Goal: Task Accomplishment & Management: Manage account settings

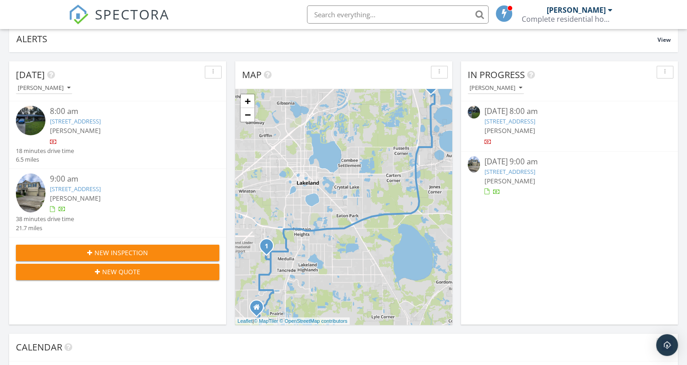
scroll to position [89, 0]
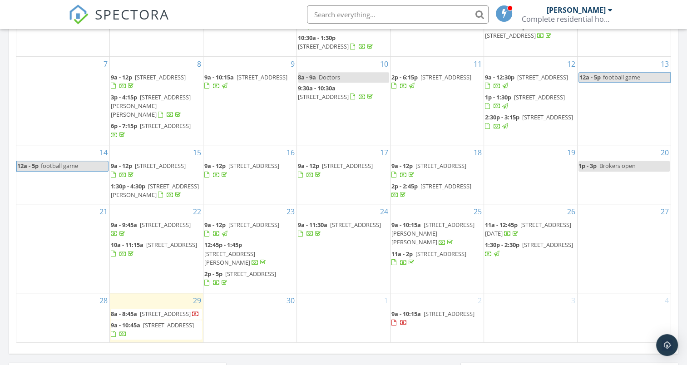
scroll to position [488, 0]
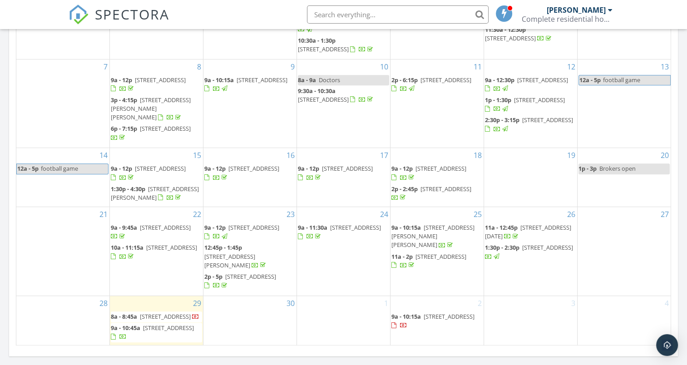
click at [509, 249] on span "1:30p - 2:30p" at bounding box center [502, 247] width 34 height 8
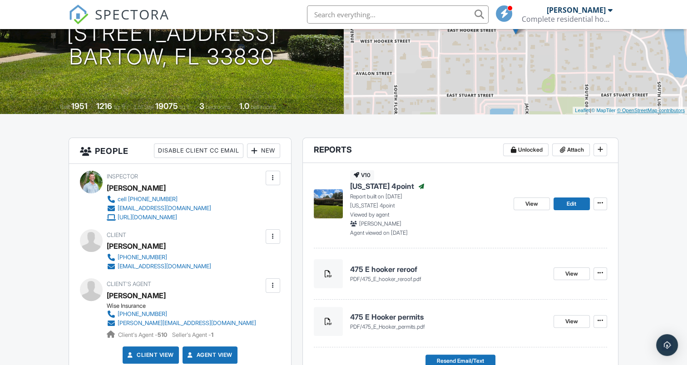
scroll to position [143, 0]
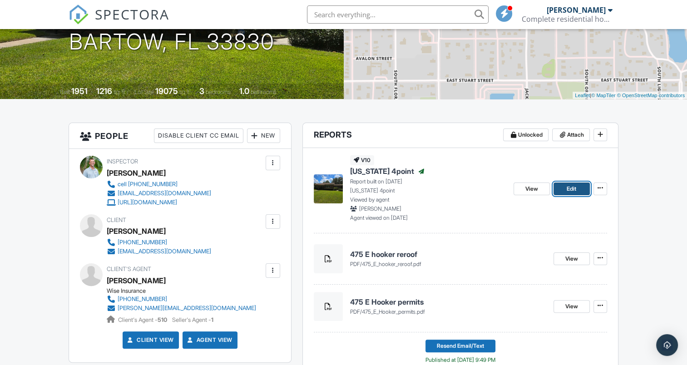
click at [572, 189] on span "Edit" at bounding box center [571, 188] width 10 height 9
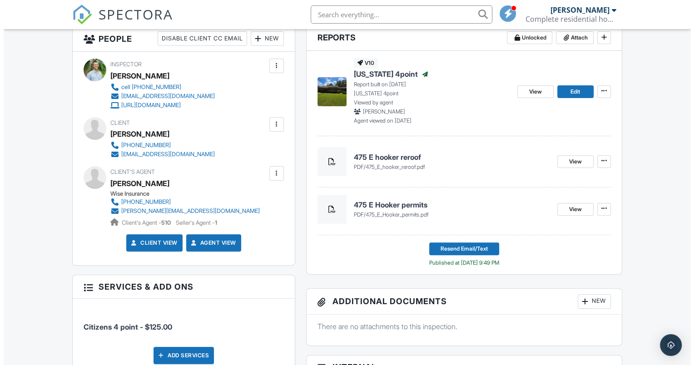
scroll to position [239, 0]
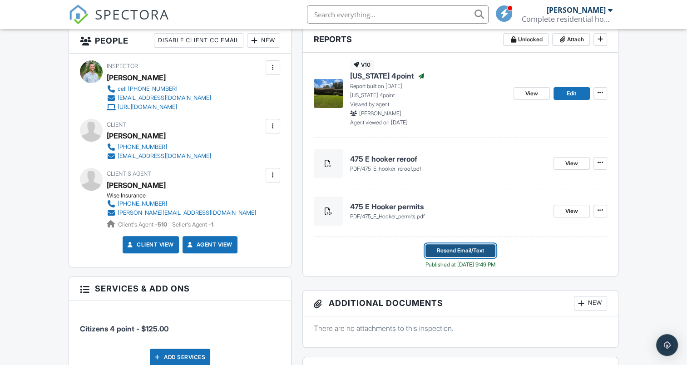
click at [466, 246] on span "Resend Email/Text" at bounding box center [460, 250] width 47 height 9
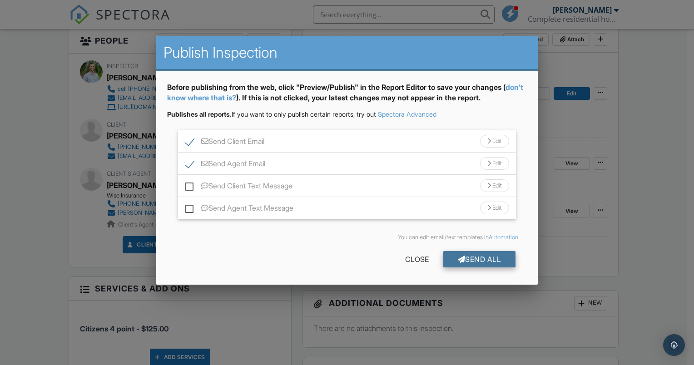
click at [463, 258] on div "Send All" at bounding box center [479, 259] width 73 height 16
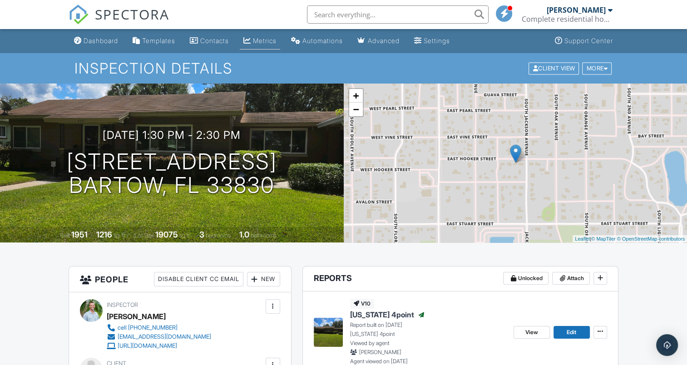
click at [263, 42] on div "Metrics" at bounding box center [265, 41] width 24 height 8
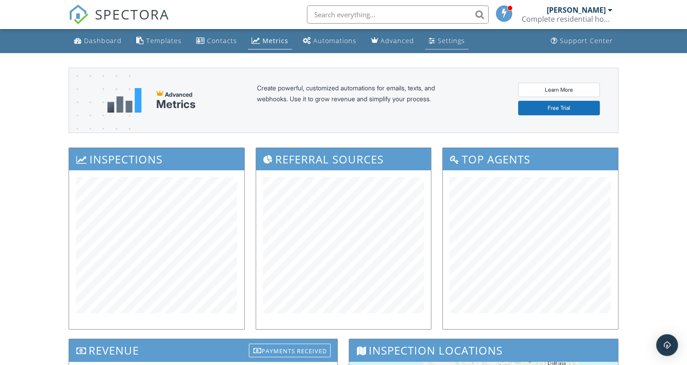
click at [451, 40] on div "Settings" at bounding box center [451, 40] width 27 height 9
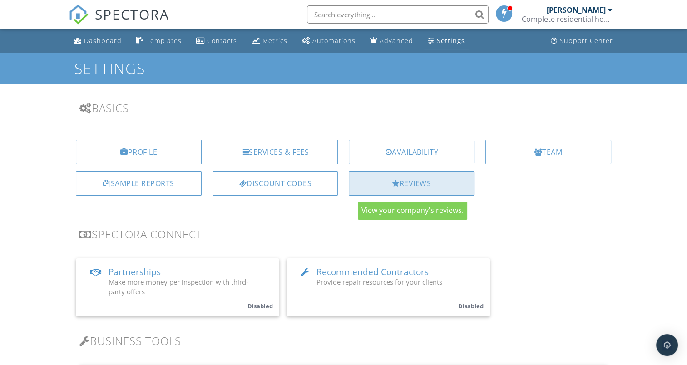
click at [399, 183] on div "Reviews" at bounding box center [412, 183] width 126 height 25
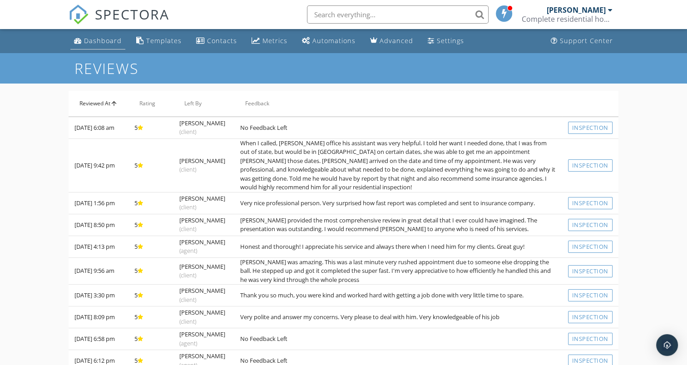
click at [91, 43] on div "Dashboard" at bounding box center [103, 40] width 38 height 9
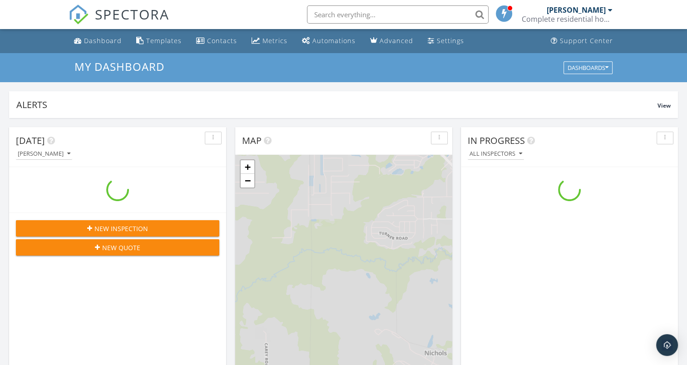
scroll to position [840, 701]
